Goal: Task Accomplishment & Management: Manage account settings

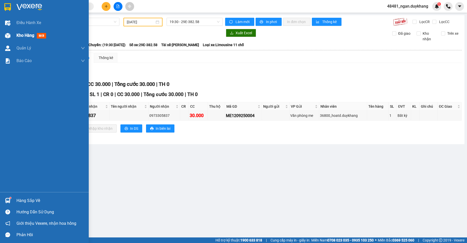
click at [13, 38] on div "Kho hàng mới" at bounding box center [44, 35] width 89 height 13
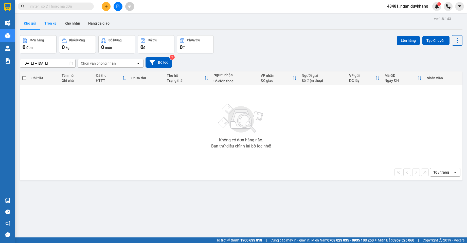
click at [52, 25] on button "Trên xe" at bounding box center [50, 23] width 20 height 12
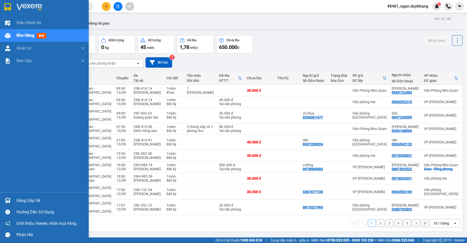
click at [11, 201] on div at bounding box center [7, 200] width 9 height 9
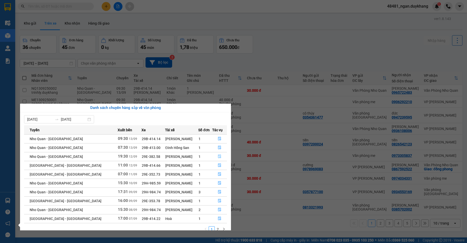
click at [218, 155] on icon "file-done" at bounding box center [220, 157] width 4 height 4
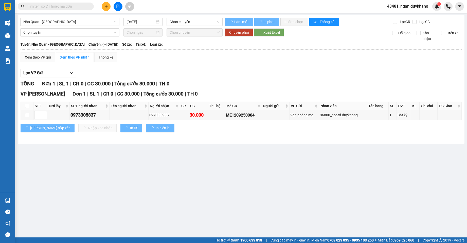
type input "[DATE]"
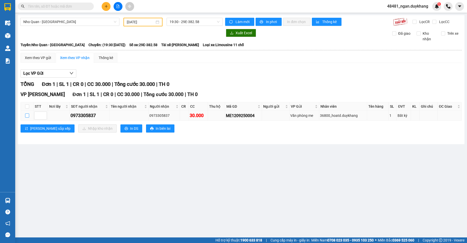
click at [29, 114] on input "checkbox" at bounding box center [27, 116] width 4 height 4
checkbox input "true"
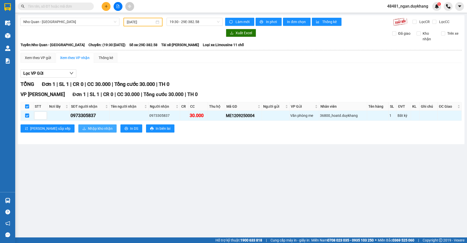
click at [88, 129] on span "Nhập kho nhận" at bounding box center [100, 129] width 25 height 6
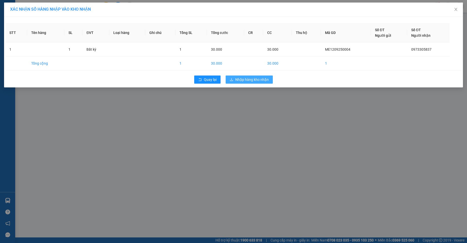
click at [253, 79] on span "Nhập hàng kho nhận" at bounding box center [251, 80] width 33 height 6
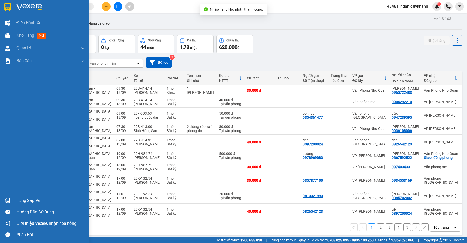
click at [17, 203] on div "Hàng sắp về" at bounding box center [50, 201] width 68 height 8
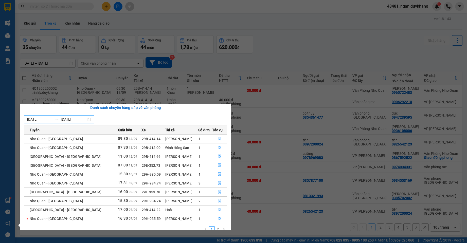
click at [43, 120] on input "[DATE]" at bounding box center [40, 120] width 26 height 6
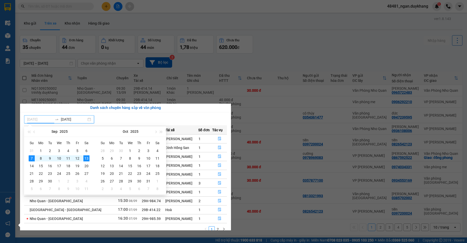
type input "[DATE]"
click at [86, 158] on div "13" at bounding box center [86, 158] width 6 height 6
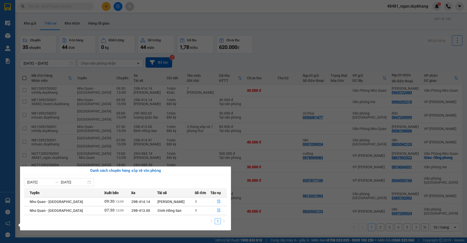
click at [215, 22] on section "Kết quả tìm kiếm ( 0 ) Bộ lọc Ngày tạo đơn gần nhất No Data 48481_ngan.duykhang…" at bounding box center [233, 121] width 467 height 243
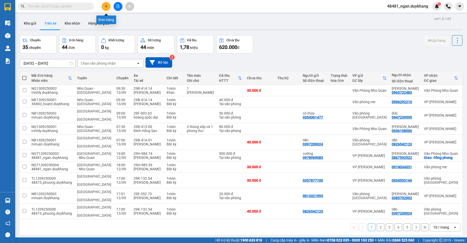
click at [103, 5] on button at bounding box center [106, 6] width 9 height 9
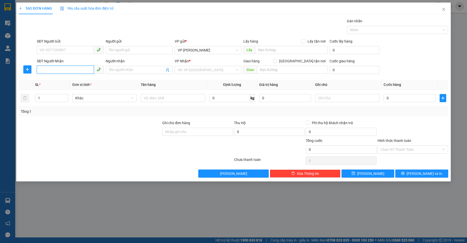
click at [63, 69] on input "SĐT Người Nhận" at bounding box center [65, 70] width 57 height 8
click at [63, 79] on div "0968701747 - TÙNG" at bounding box center [70, 80] width 61 height 6
type input "0968701747"
type input "TÙNG"
type input "0968701747"
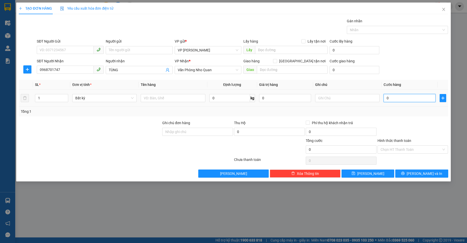
click at [406, 100] on input "0" at bounding box center [410, 98] width 52 height 8
type input "3"
type input "30"
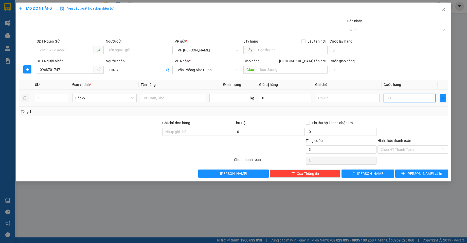
type input "30"
type input "30.000"
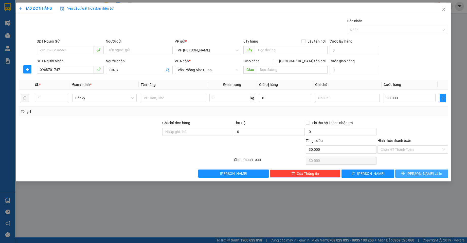
click at [422, 174] on span "[PERSON_NAME] và In" at bounding box center [424, 174] width 35 height 6
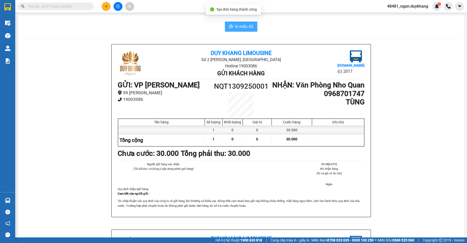
click at [225, 26] on button "In mẫu A5" at bounding box center [241, 27] width 32 height 10
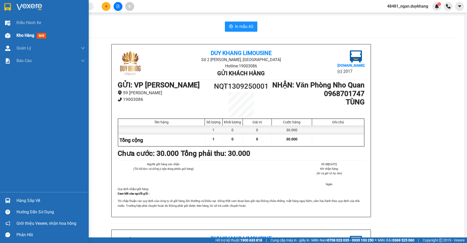
click at [12, 32] on div at bounding box center [7, 35] width 9 height 9
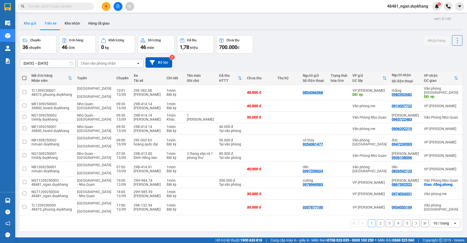
click at [31, 26] on button "Kho gửi" at bounding box center [30, 23] width 21 height 12
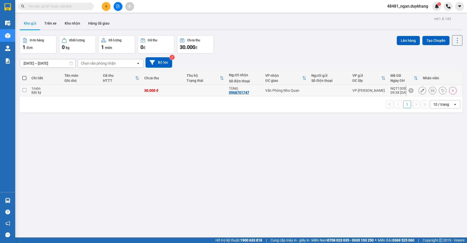
drag, startPoint x: 339, startPoint y: 86, endPoint x: 345, endPoint y: 85, distance: 6.5
click at [343, 86] on td at bounding box center [329, 90] width 41 height 11
checkbox input "true"
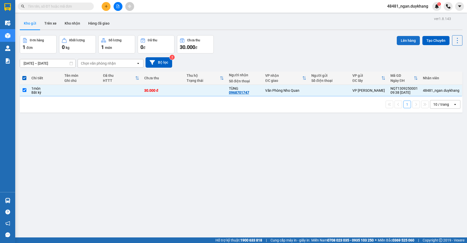
click at [399, 40] on button "Lên hàng" at bounding box center [408, 40] width 23 height 9
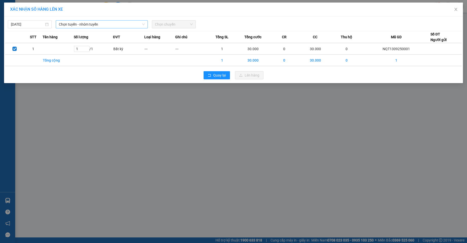
drag, startPoint x: 84, startPoint y: 19, endPoint x: 81, endPoint y: 22, distance: 4.4
click at [81, 22] on div "[DATE] Chọn tuyến - nhóm tuyến Chọn chuyến" at bounding box center [233, 23] width 456 height 11
click at [81, 22] on span "Chọn tuyến - nhóm tuyến" at bounding box center [102, 25] width 86 height 8
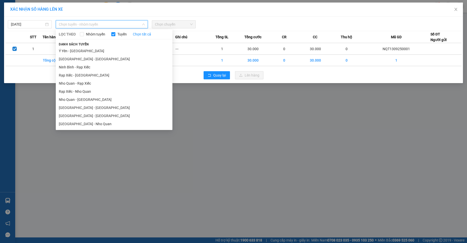
drag, startPoint x: 81, startPoint y: 124, endPoint x: 132, endPoint y: 79, distance: 67.9
click at [81, 124] on li "[GEOGRAPHIC_DATA] - Nho Quan" at bounding box center [114, 124] width 117 height 8
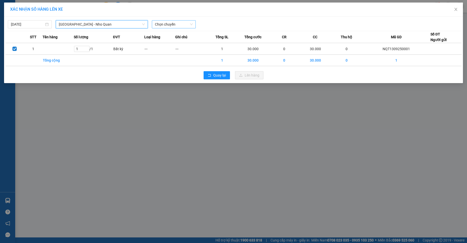
click at [172, 23] on span "Chọn chuyến" at bounding box center [174, 25] width 38 height 8
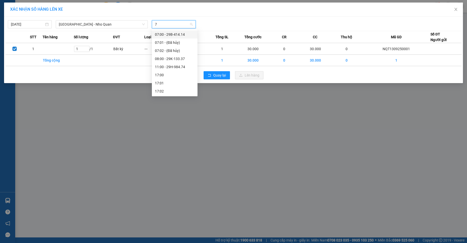
type input "74"
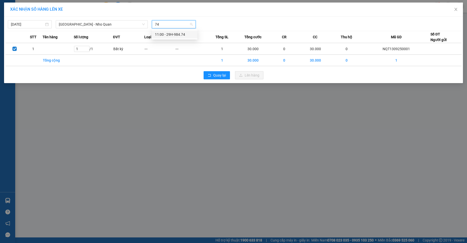
drag, startPoint x: 173, startPoint y: 31, endPoint x: 181, endPoint y: 32, distance: 8.1
click at [173, 31] on div "11:00 - 29H-984.74" at bounding box center [175, 34] width 46 height 8
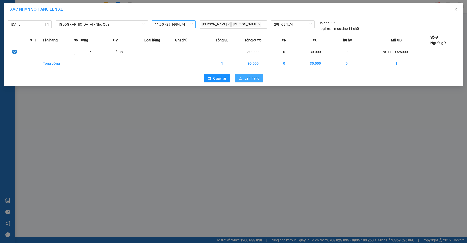
click at [248, 75] on button "Lên hàng" at bounding box center [249, 78] width 28 height 8
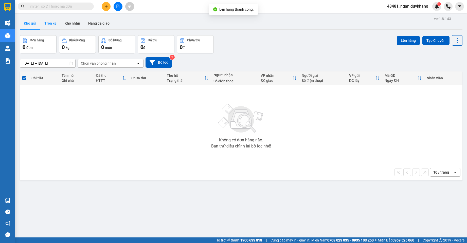
click at [50, 25] on button "Trên xe" at bounding box center [50, 23] width 20 height 12
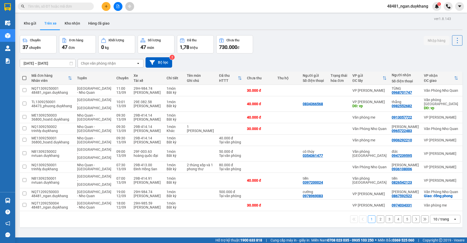
click at [50, 67] on div "ver 1.8.143 Kho gửi Trên xe Kho nhận Hàng đã giao Chuyến 37 chuyến Đơn hàng 47 …" at bounding box center [241, 136] width 447 height 243
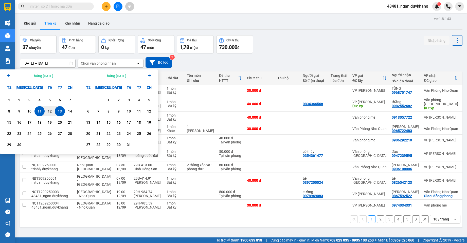
click at [60, 114] on div "13" at bounding box center [59, 111] width 7 height 6
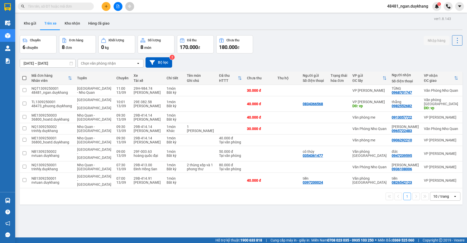
click at [295, 49] on div "Chuyến 6 chuyến Đơn hàng 8 đơn Khối lượng 0 kg Số lượng 8 món Đã thu 170.000 đ …" at bounding box center [241, 44] width 443 height 18
click at [39, 63] on input "[DATE] – [DATE]" at bounding box center [47, 63] width 55 height 8
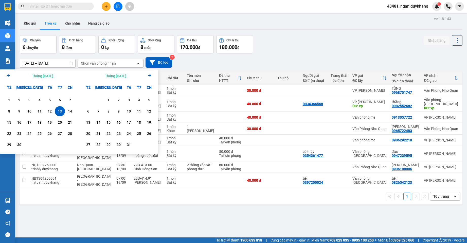
click at [57, 112] on div "13" at bounding box center [59, 111] width 7 height 6
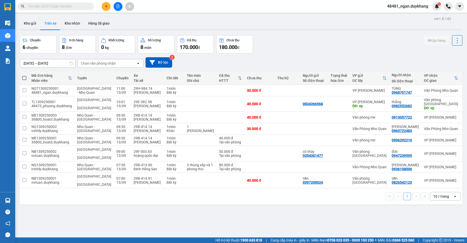
click at [307, 54] on div "[DATE] – [DATE] Press the down arrow key to interact with the calendar and sele…" at bounding box center [241, 62] width 443 height 18
click at [48, 62] on input "[DATE] – [DATE]" at bounding box center [47, 63] width 55 height 8
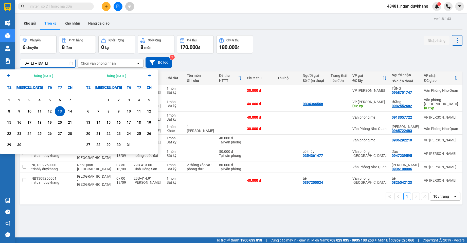
click at [60, 112] on div "13" at bounding box center [59, 111] width 7 height 6
type input "[DATE] – [DATE]"
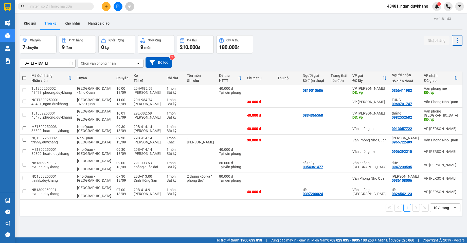
click at [105, 8] on icon "plus" at bounding box center [106, 7] width 4 height 4
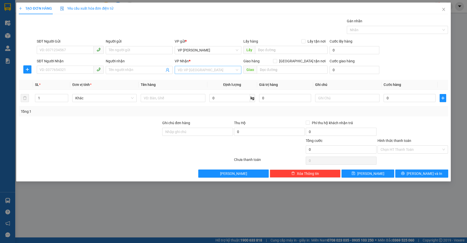
click at [196, 71] on input "search" at bounding box center [206, 70] width 57 height 8
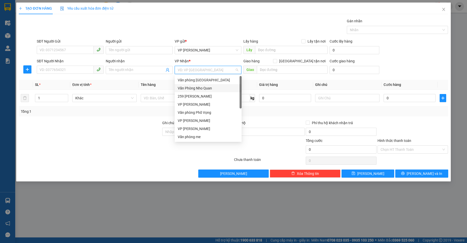
click at [202, 89] on div "Văn Phòng Nho Quan" at bounding box center [208, 88] width 61 height 6
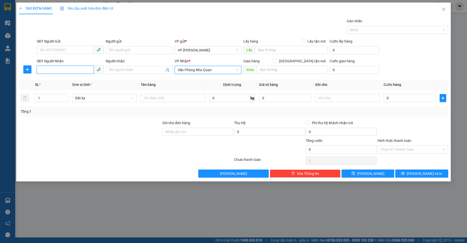
click at [77, 71] on input "SĐT Người Nhận" at bounding box center [65, 70] width 57 height 8
click at [80, 79] on div "0961104453" at bounding box center [70, 80] width 61 height 6
click at [208, 72] on span "VP [PERSON_NAME]" at bounding box center [208, 70] width 61 height 8
type input "0961104453"
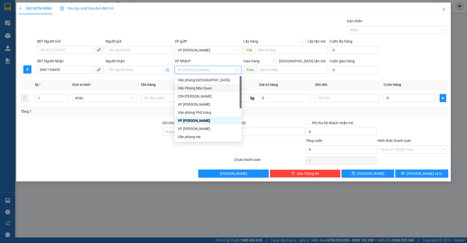
click at [208, 88] on div "Văn Phòng Nho Quan" at bounding box center [208, 88] width 61 height 6
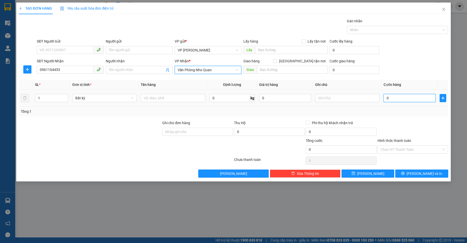
click at [401, 96] on input "0" at bounding box center [410, 98] width 52 height 8
type input "5"
type input "50"
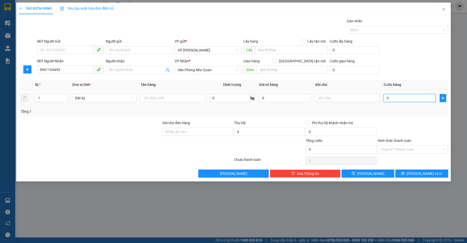
type input "50"
type input "50.000"
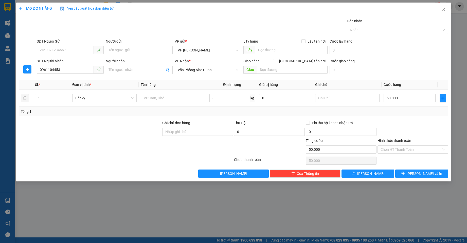
click at [392, 121] on div at bounding box center [413, 129] width 72 height 18
click at [411, 172] on button "[PERSON_NAME] và In" at bounding box center [421, 174] width 53 height 8
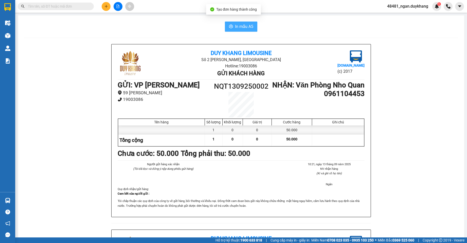
click at [235, 24] on span "In mẫu A5" at bounding box center [244, 26] width 18 height 6
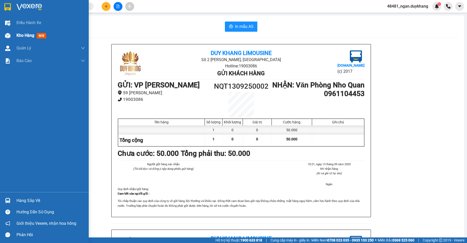
click at [15, 36] on div "Kho hàng mới" at bounding box center [44, 35] width 89 height 13
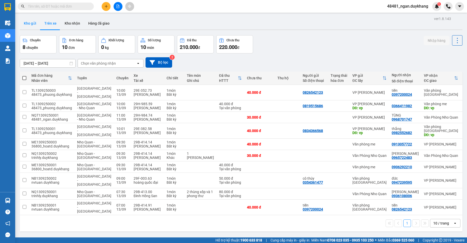
click at [32, 25] on button "Kho gửi" at bounding box center [30, 23] width 21 height 12
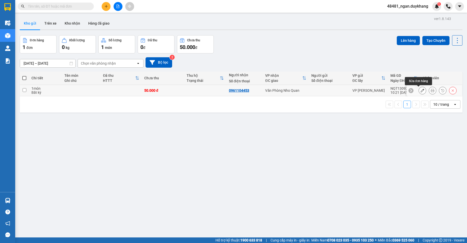
click at [421, 90] on icon at bounding box center [423, 91] width 4 height 4
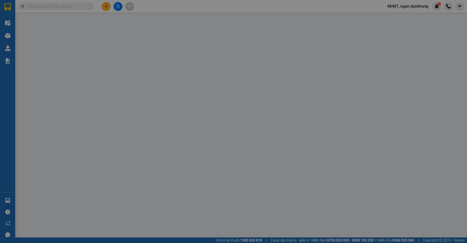
type input "0961104453"
type input "50.000"
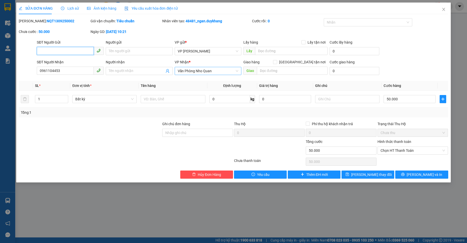
click at [214, 72] on span "Văn Phòng Nho Quan" at bounding box center [208, 71] width 61 height 8
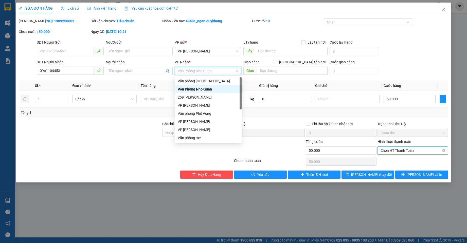
click at [405, 151] on span "Chọn HT Thanh Toán" at bounding box center [413, 151] width 65 height 8
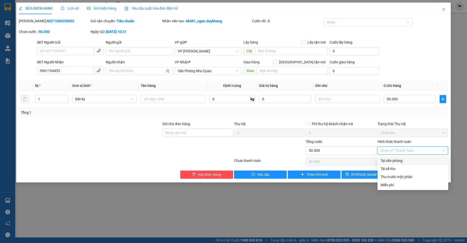
click at [397, 161] on div "Tại văn phòng" at bounding box center [413, 161] width 65 height 6
type input "0"
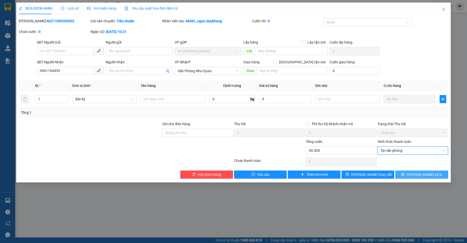
click at [421, 175] on span "[PERSON_NAME] và In" at bounding box center [424, 175] width 35 height 6
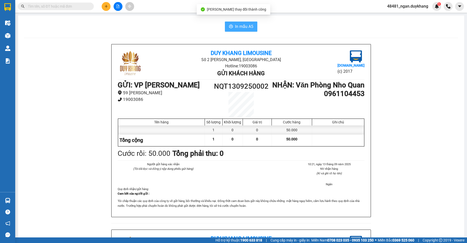
click at [245, 25] on span "In mẫu A5" at bounding box center [244, 26] width 18 height 6
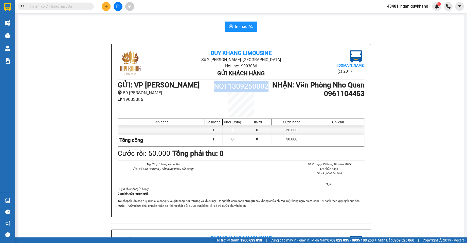
drag, startPoint x: 211, startPoint y: 88, endPoint x: 266, endPoint y: 89, distance: 54.5
click at [267, 89] on h1 "NQT1309250002" at bounding box center [241, 86] width 62 height 11
click at [193, 101] on li "19003086" at bounding box center [164, 99] width 93 height 7
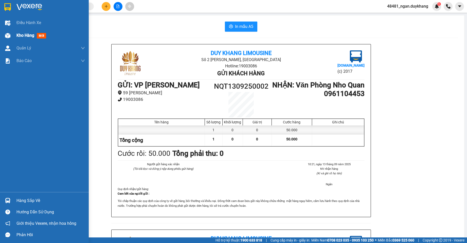
click at [12, 31] on div "Kho hàng mới" at bounding box center [44, 35] width 89 height 13
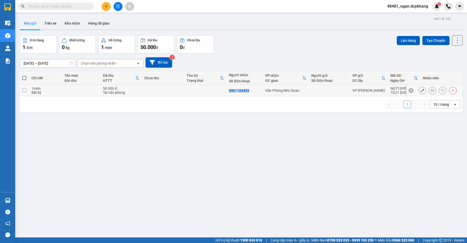
drag, startPoint x: 67, startPoint y: 95, endPoint x: 250, endPoint y: 59, distance: 186.8
click at [68, 95] on td at bounding box center [81, 90] width 39 height 11
checkbox input "true"
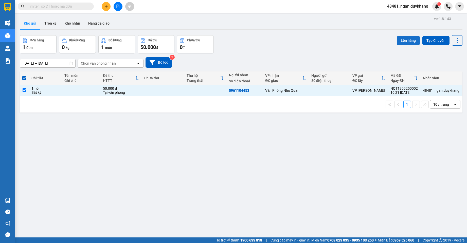
click at [404, 40] on button "Lên hàng" at bounding box center [408, 40] width 23 height 9
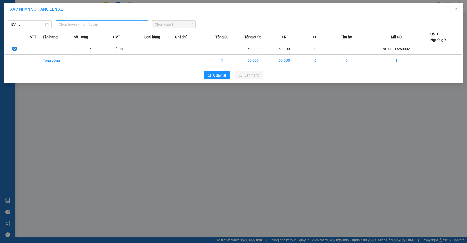
click at [111, 26] on span "Chọn tuyến - nhóm tuyến" at bounding box center [102, 25] width 86 height 8
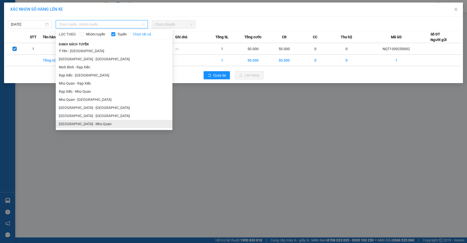
drag, startPoint x: 85, startPoint y: 122, endPoint x: 94, endPoint y: 115, distance: 10.9
click at [85, 121] on li "[GEOGRAPHIC_DATA] - Nho Quan" at bounding box center [114, 124] width 117 height 8
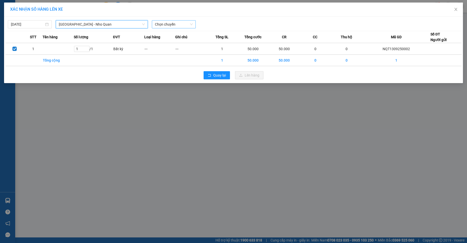
click at [170, 23] on span "Chọn chuyến" at bounding box center [174, 25] width 38 height 8
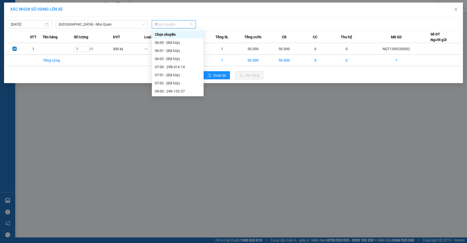
type input "74"
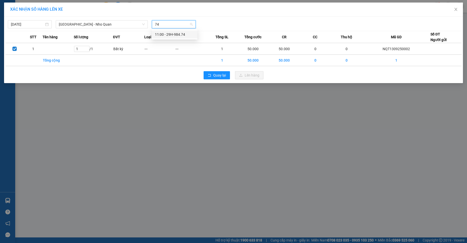
click at [173, 32] on div "11:00 - 29H-984.74" at bounding box center [175, 35] width 40 height 6
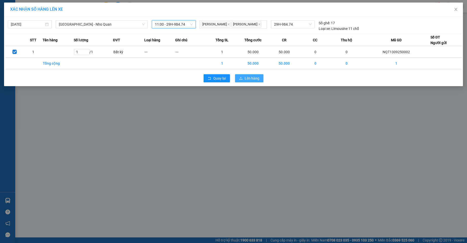
click at [239, 77] on button "Lên hàng" at bounding box center [249, 78] width 28 height 8
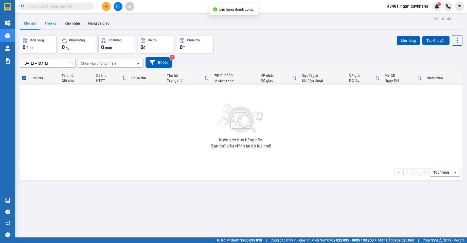
click at [51, 25] on button "Trên xe" at bounding box center [50, 23] width 20 height 12
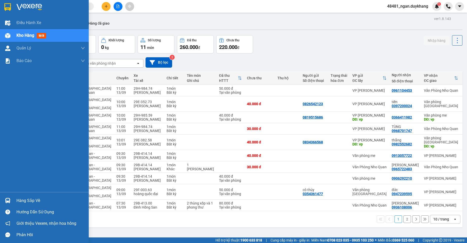
click at [12, 197] on div at bounding box center [7, 200] width 9 height 9
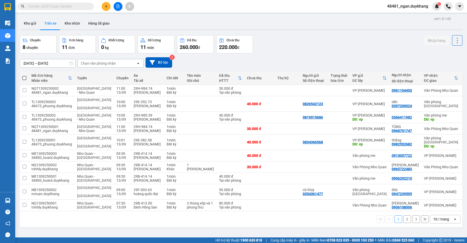
click at [256, 58] on section "Kết quả tìm kiếm ( 0 ) Bộ lọc Ngày tạo đơn gần nhất No Data 48481_ngan.duykhang…" at bounding box center [233, 121] width 467 height 243
click at [38, 64] on input "[DATE] – [DATE]" at bounding box center [47, 63] width 55 height 8
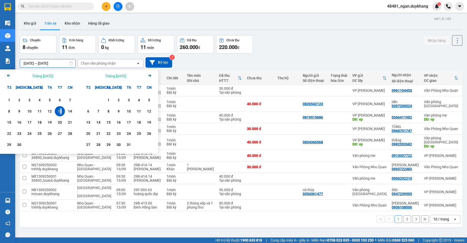
click at [61, 114] on div "13" at bounding box center [59, 111] width 7 height 6
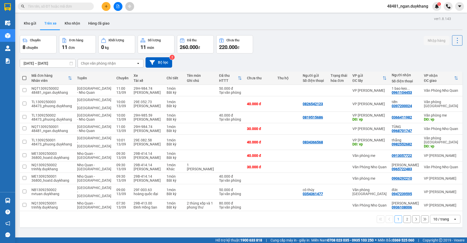
click at [302, 58] on div "[DATE] – [DATE] Press the down arrow key to interact with the calendar and sele…" at bounding box center [241, 62] width 443 height 10
click at [42, 63] on input "[DATE] – [DATE]" at bounding box center [47, 63] width 55 height 8
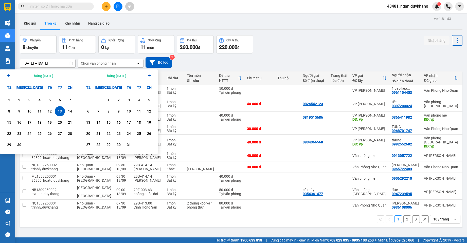
click at [58, 112] on div "13" at bounding box center [59, 111] width 7 height 6
type input "[DATE] – [DATE]"
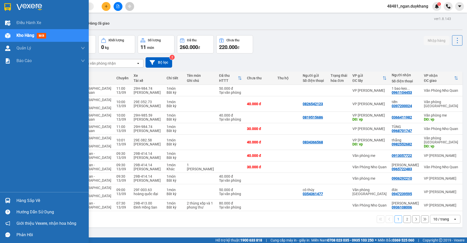
click at [11, 202] on div at bounding box center [7, 200] width 9 height 9
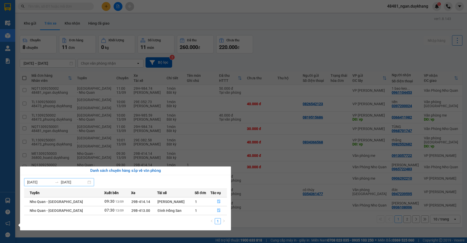
click at [50, 180] on input "[DATE]" at bounding box center [40, 182] width 26 height 6
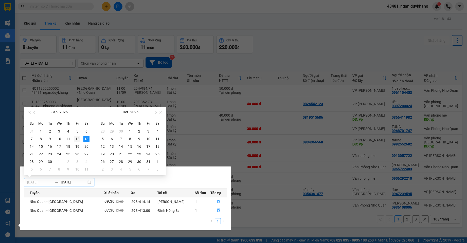
type input "[DATE]"
click at [78, 139] on div "12" at bounding box center [77, 139] width 6 height 6
click at [78, 139] on section "Kết quả tìm kiếm ( 0 ) Bộ lọc Ngày tạo đơn gần nhất No Data 48481_ngan.duykhang…" at bounding box center [233, 121] width 467 height 243
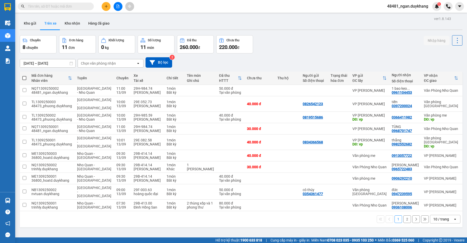
click at [47, 65] on input "[DATE] – [DATE]" at bounding box center [47, 63] width 55 height 8
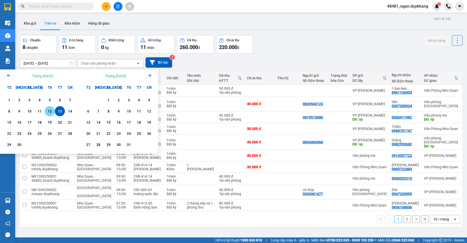
click at [49, 111] on div "12" at bounding box center [49, 111] width 7 height 6
type input "[DATE] – [DATE]"
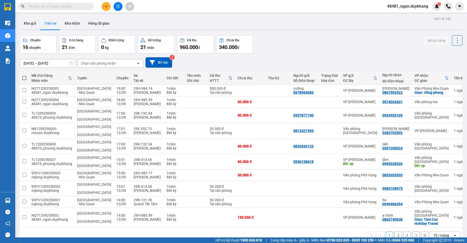
click at [353, 57] on div "[DATE] – [DATE] Press the down arrow key to interact with the calendar and sele…" at bounding box center [241, 62] width 443 height 18
click at [439, 233] on div "10 / trang" at bounding box center [441, 235] width 16 height 5
click at [435, 214] on span "100 / trang" at bounding box center [439, 216] width 18 height 5
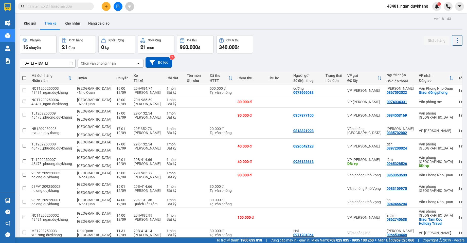
click at [339, 53] on div "[DATE] – [DATE] Press the down arrow key to interact with the calendar and sele…" at bounding box center [241, 62] width 443 height 18
